Goal: Obtain resource: Obtain resource

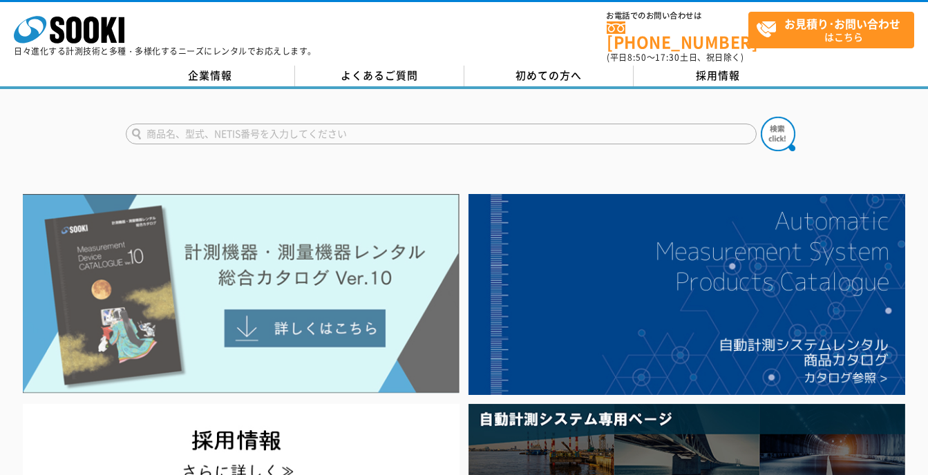
scroll to position [92, 0]
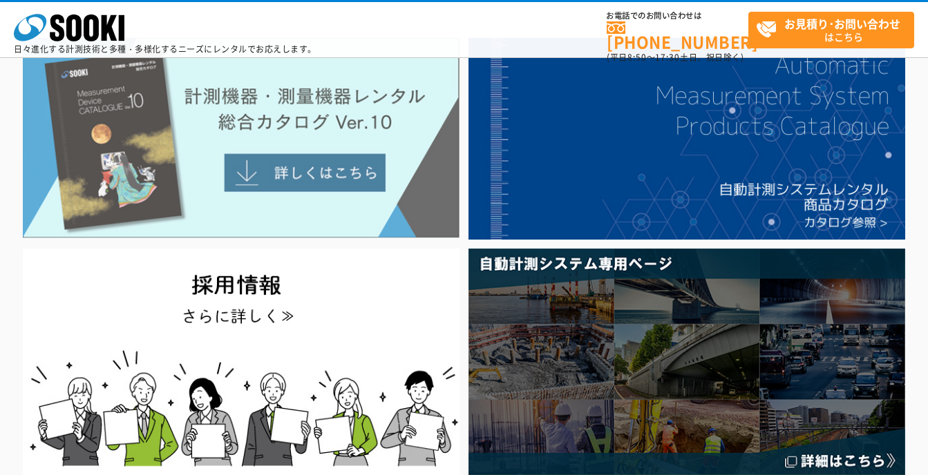
click at [288, 171] on img at bounding box center [241, 138] width 437 height 200
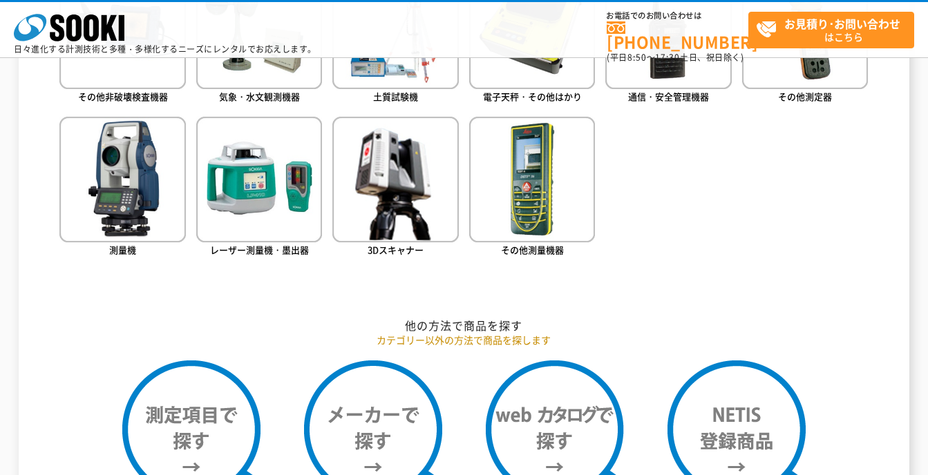
scroll to position [829, 0]
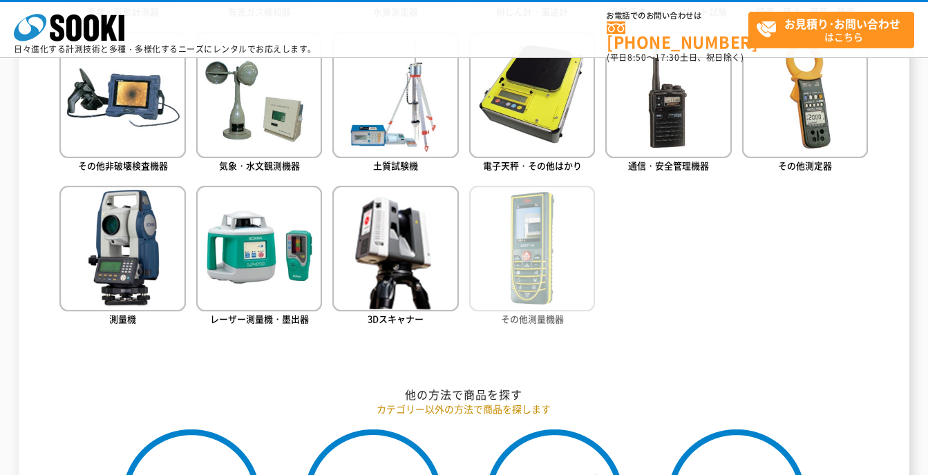
click at [575, 263] on img at bounding box center [532, 249] width 126 height 126
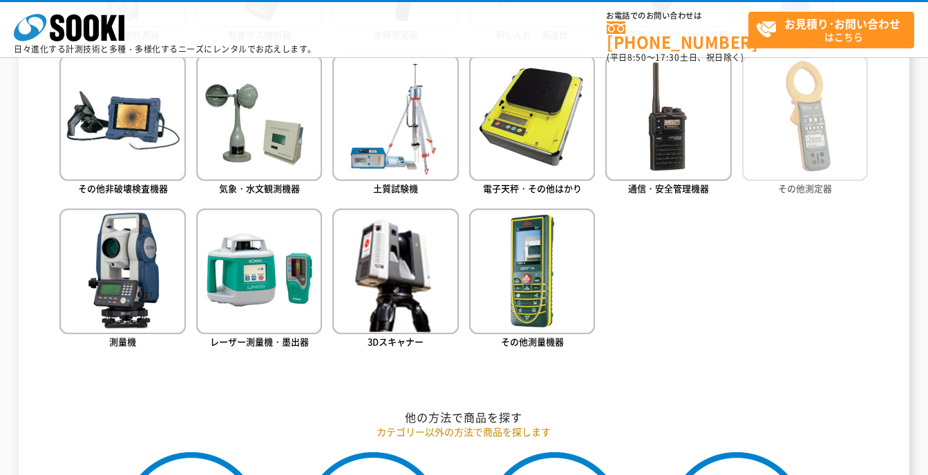
click at [843, 147] on img at bounding box center [805, 118] width 126 height 126
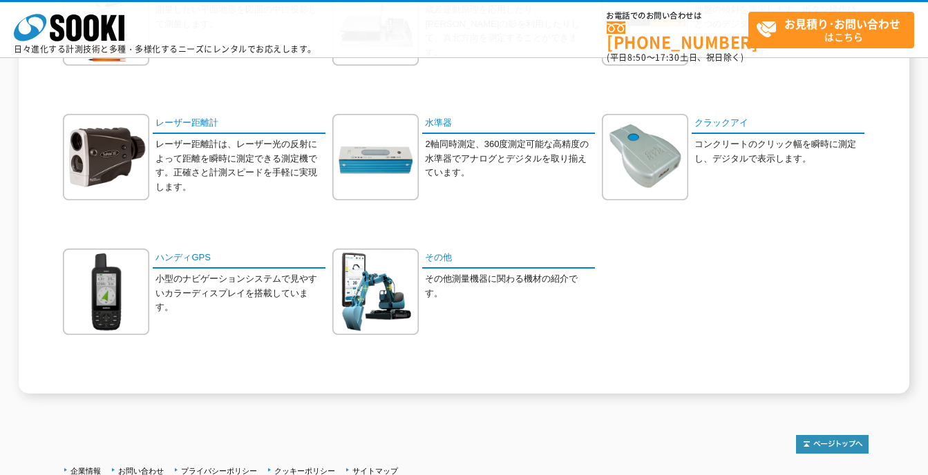
scroll to position [137, 0]
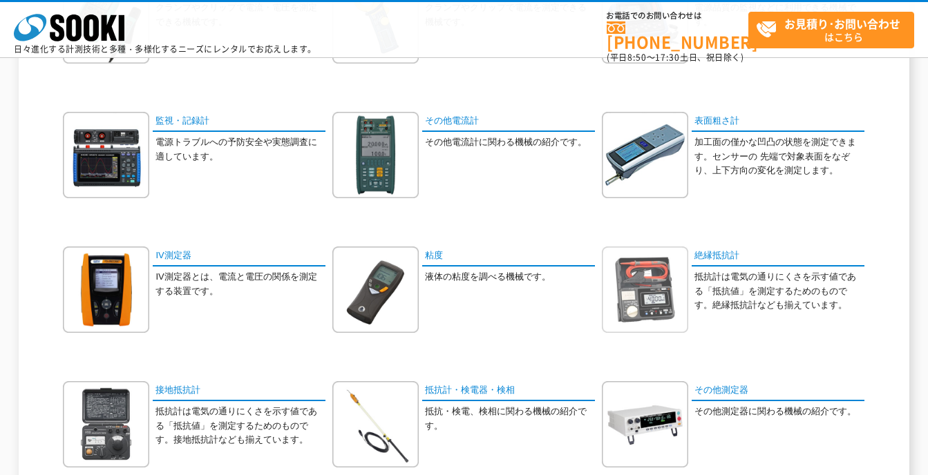
scroll to position [276, 0]
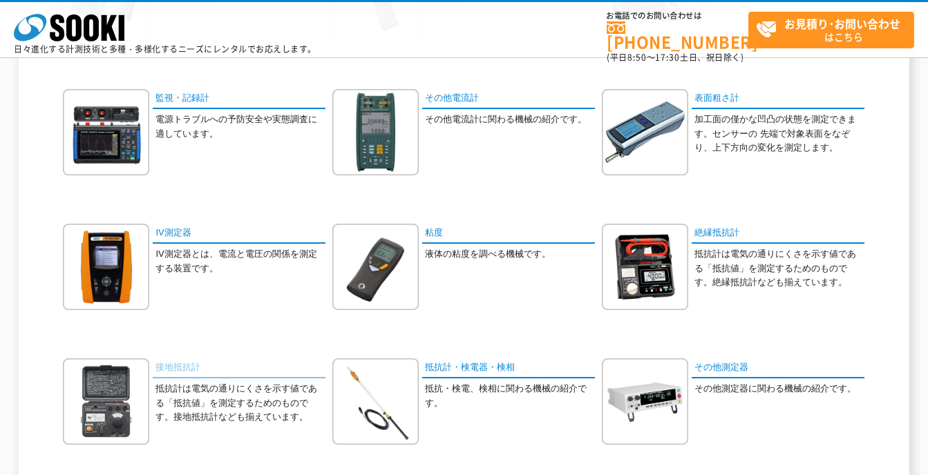
click at [169, 370] on link "接地抵抗計" at bounding box center [239, 369] width 173 height 20
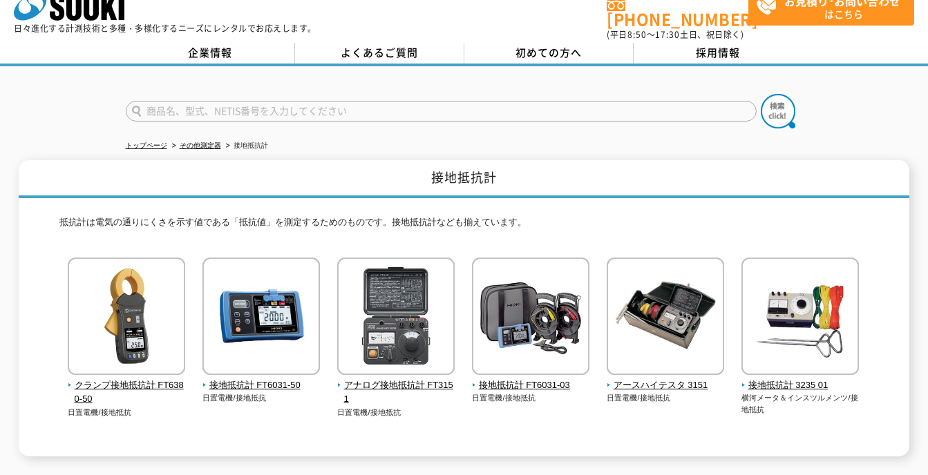
scroll to position [46, 0]
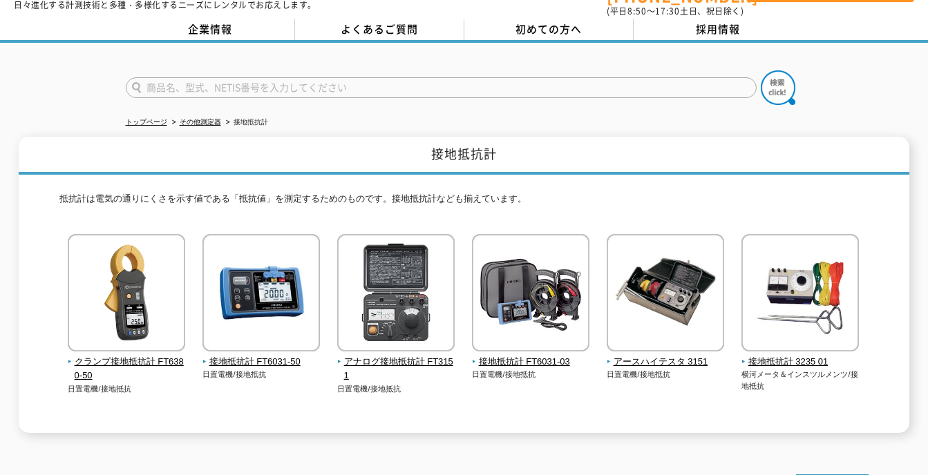
click at [267, 369] on p "日置電機/接地抵抗" at bounding box center [261, 375] width 118 height 12
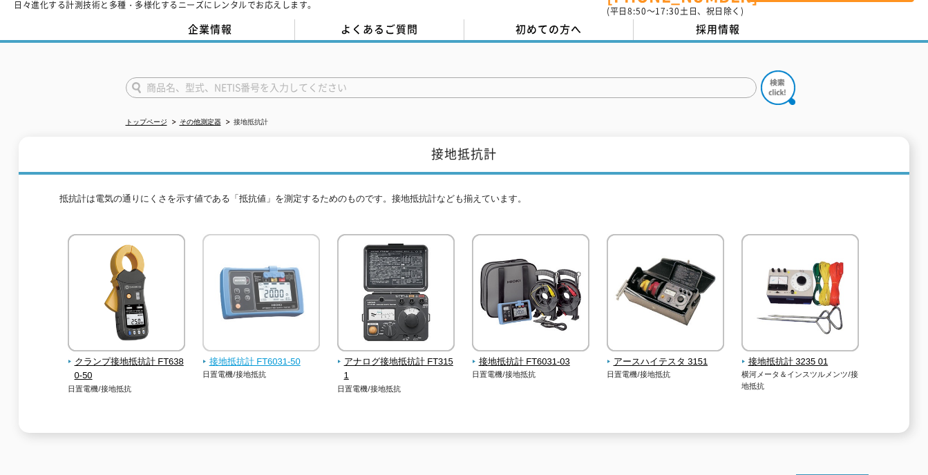
click at [270, 355] on span "接地抵抗計 FT6031-50" at bounding box center [261, 362] width 118 height 15
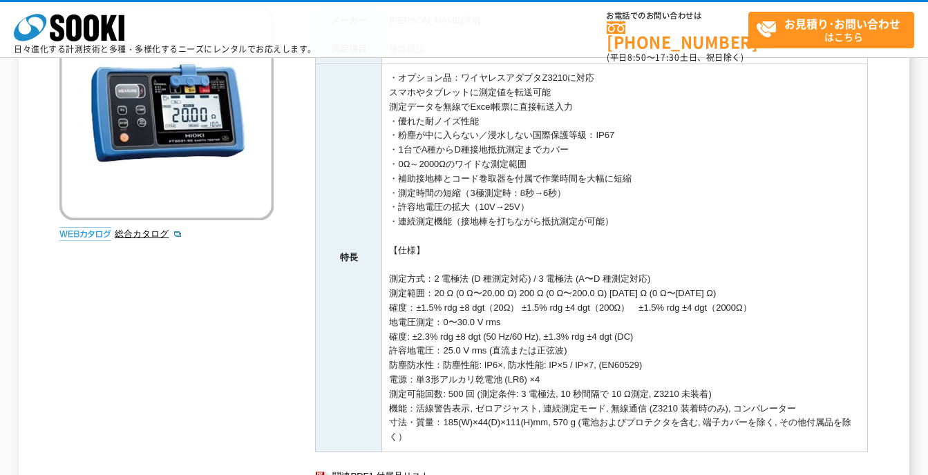
scroll to position [92, 0]
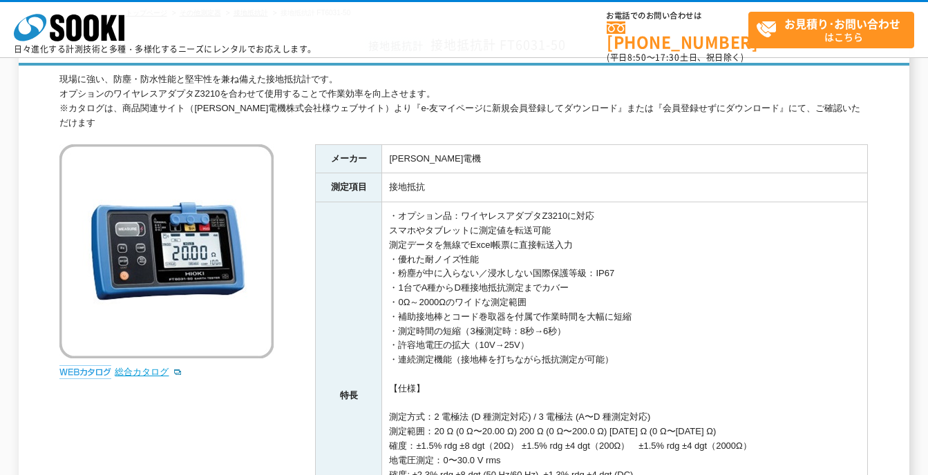
click at [136, 367] on link "総合カタログ" at bounding box center [149, 372] width 68 height 10
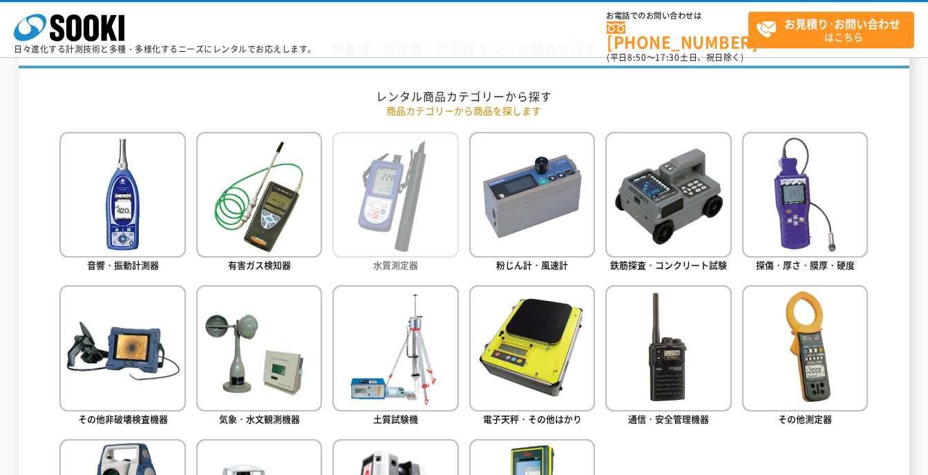
scroll to position [714, 0]
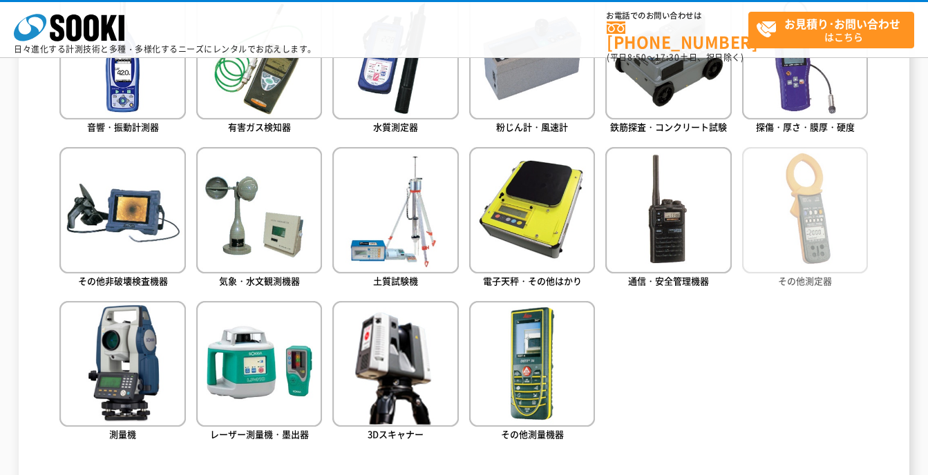
click at [818, 250] on img at bounding box center [805, 210] width 126 height 126
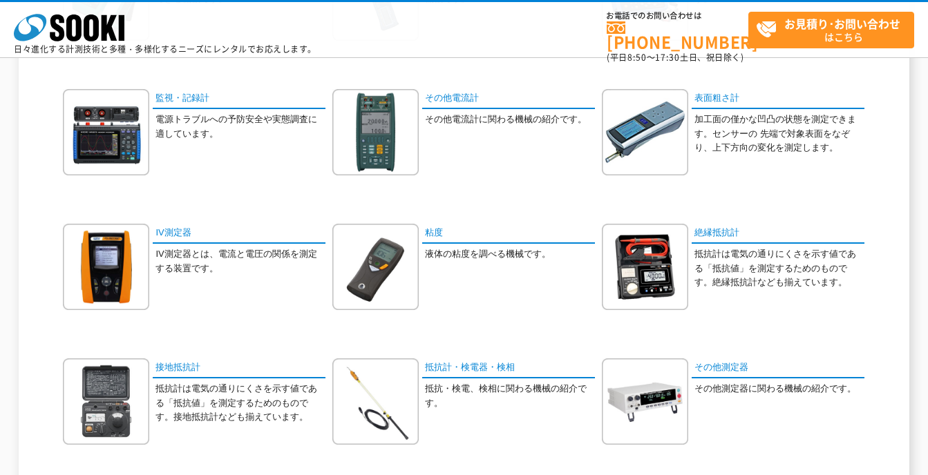
scroll to position [345, 0]
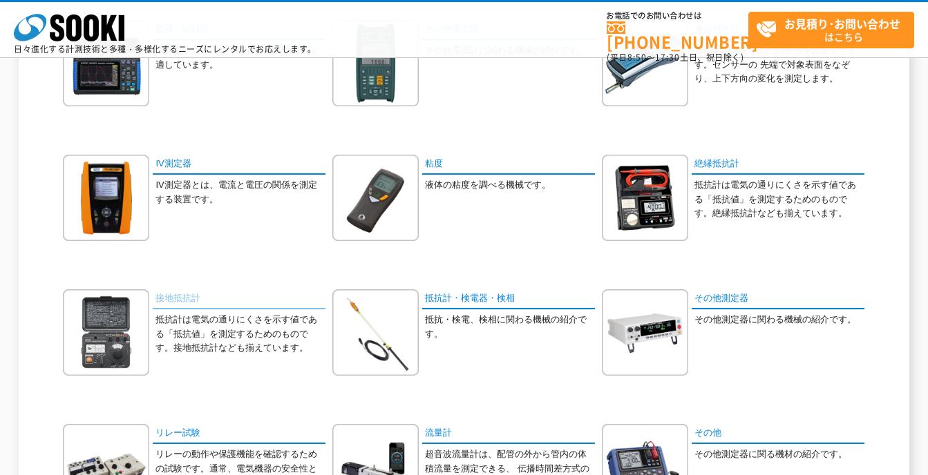
click at [171, 295] on link "接地抵抗計" at bounding box center [239, 300] width 173 height 20
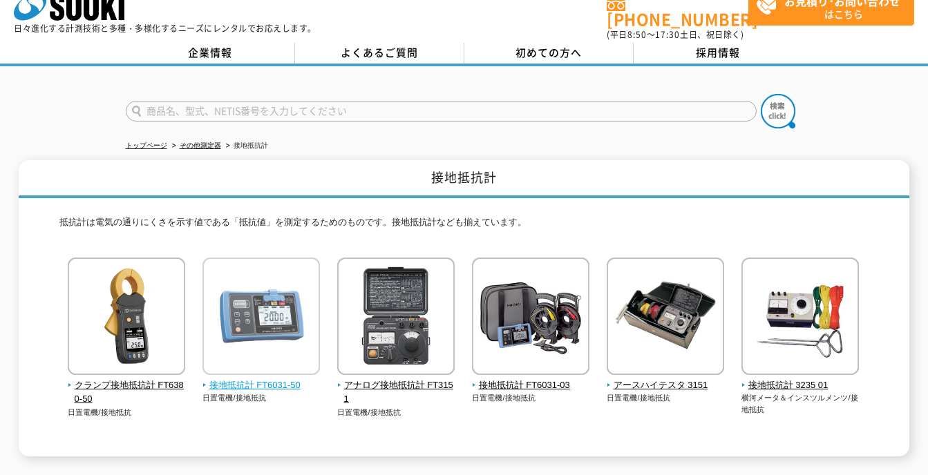
scroll to position [46, 0]
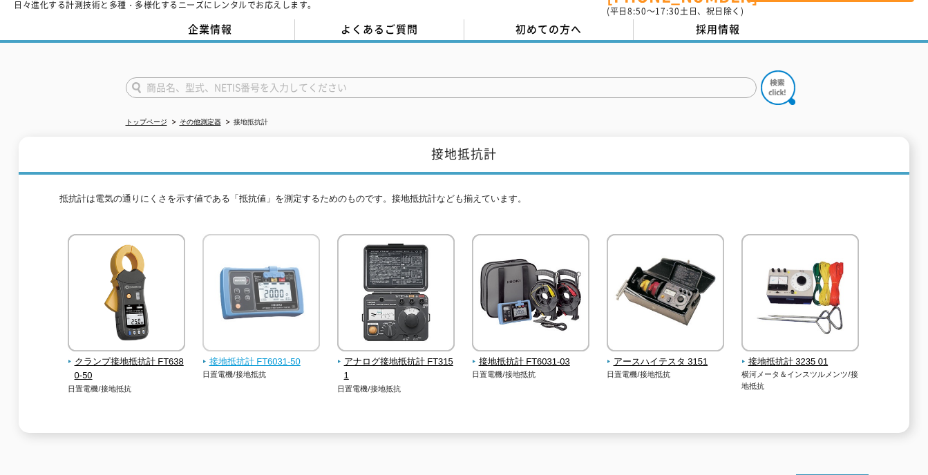
click at [263, 355] on span "接地抵抗計 FT6031-50" at bounding box center [261, 362] width 118 height 15
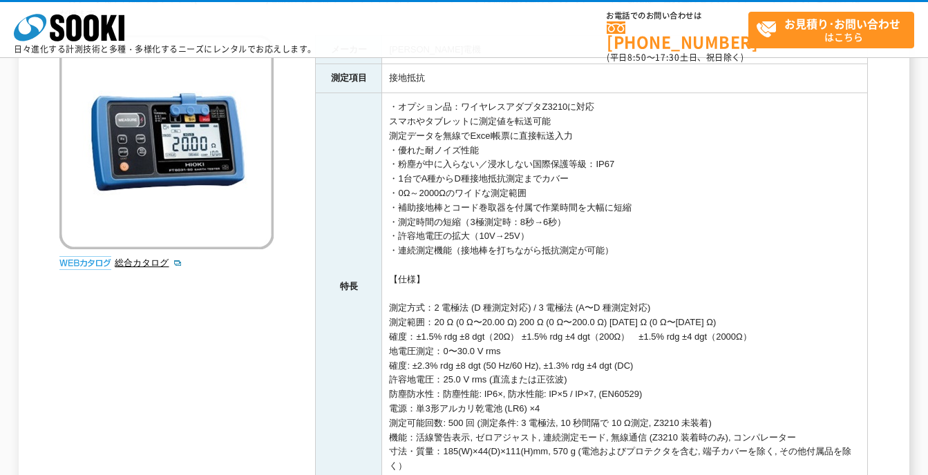
scroll to position [109, 0]
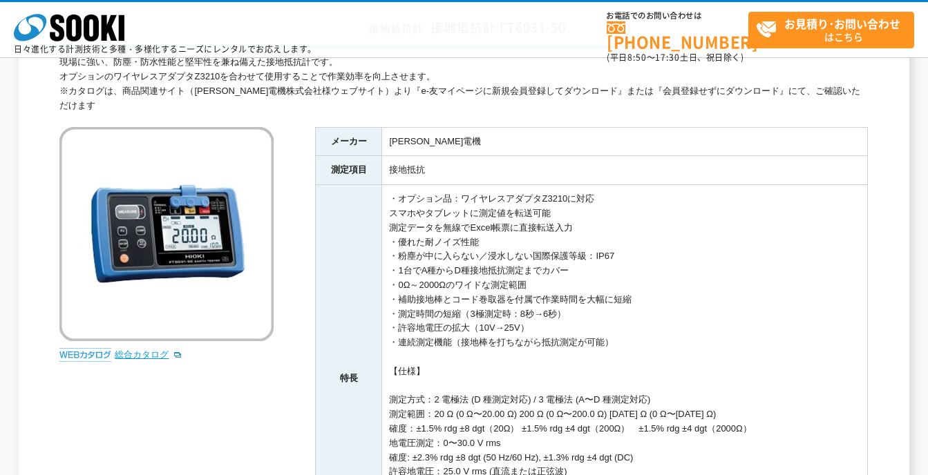
click at [138, 350] on link "総合カタログ" at bounding box center [149, 355] width 68 height 10
click at [142, 350] on link "総合カタログ" at bounding box center [149, 355] width 68 height 10
